Goal: Task Accomplishment & Management: Manage account settings

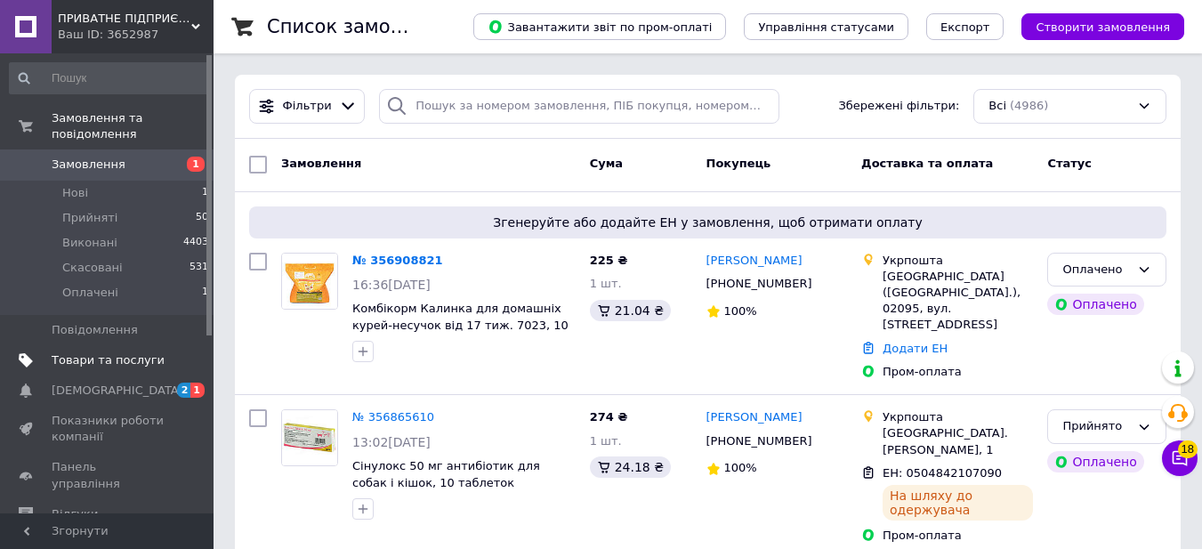
click at [89, 352] on span "Товари та послуги" at bounding box center [108, 360] width 113 height 16
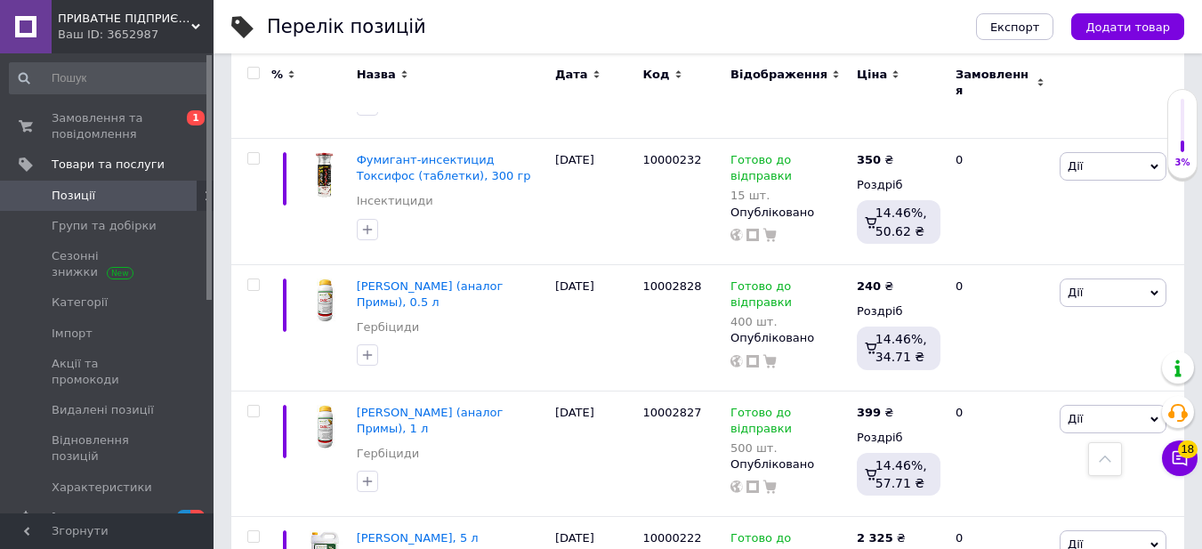
scroll to position [534, 0]
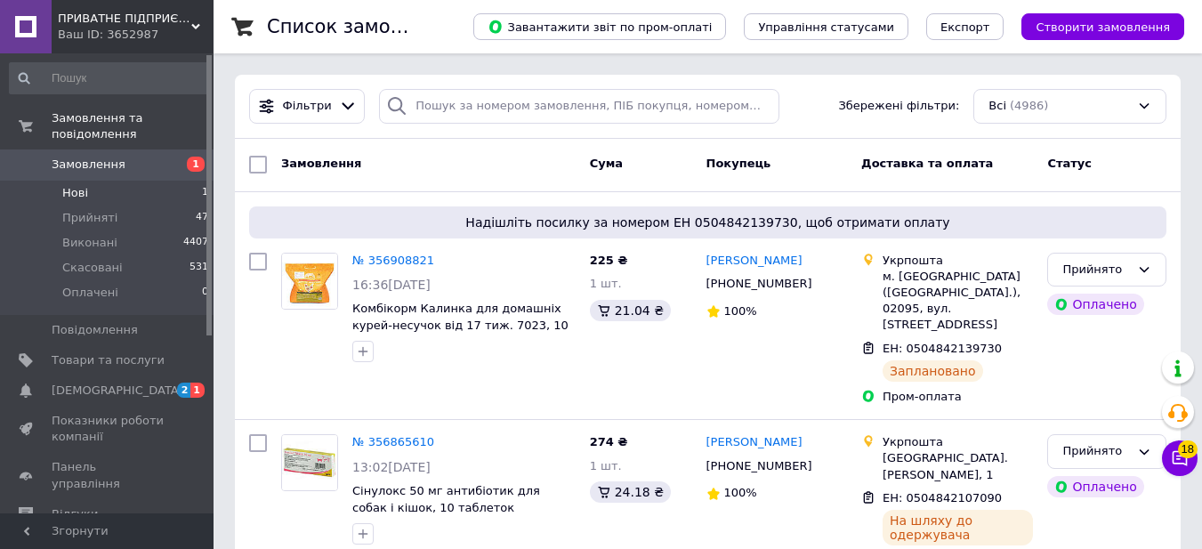
click at [80, 185] on span "Нові" at bounding box center [75, 193] width 26 height 16
